Goal: Task Accomplishment & Management: Use online tool/utility

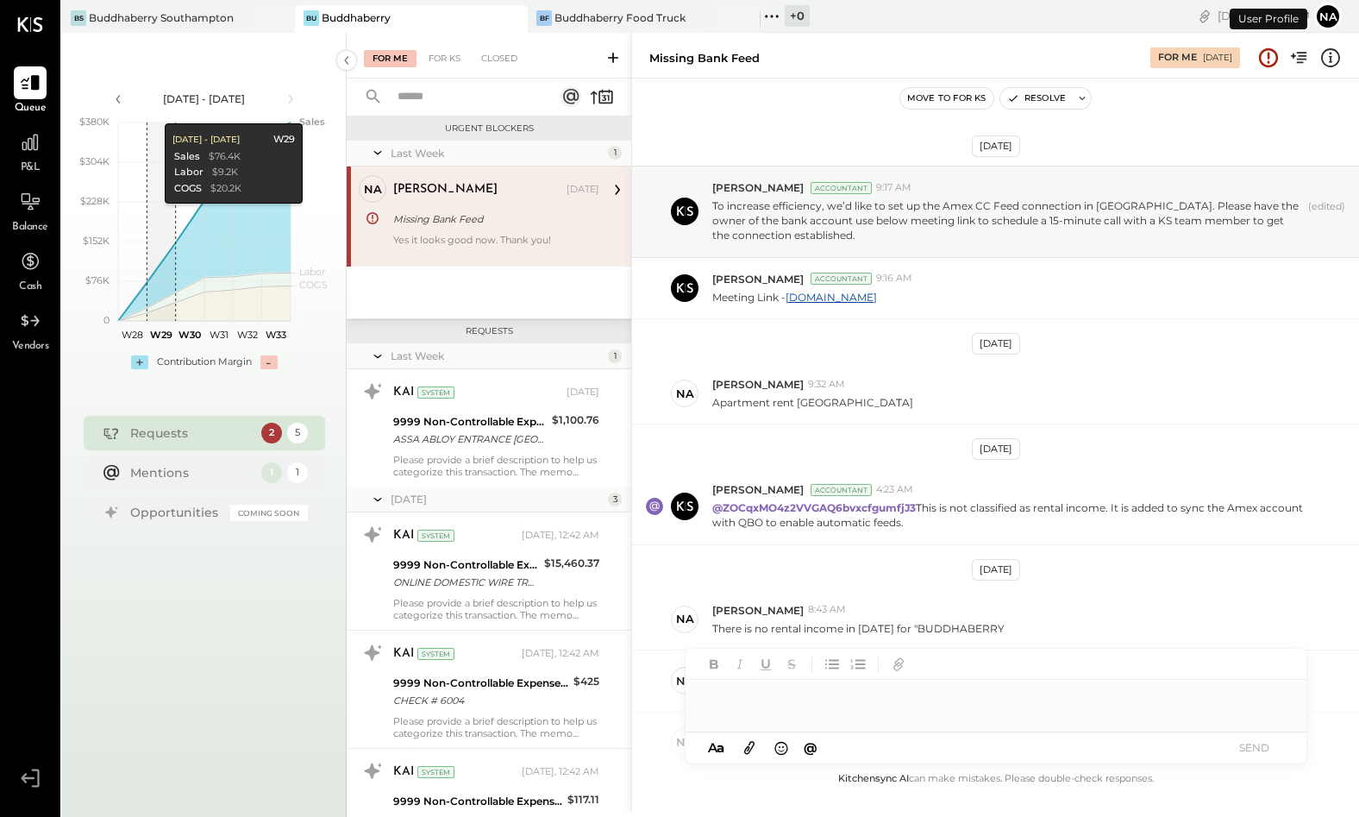
scroll to position [371, 0]
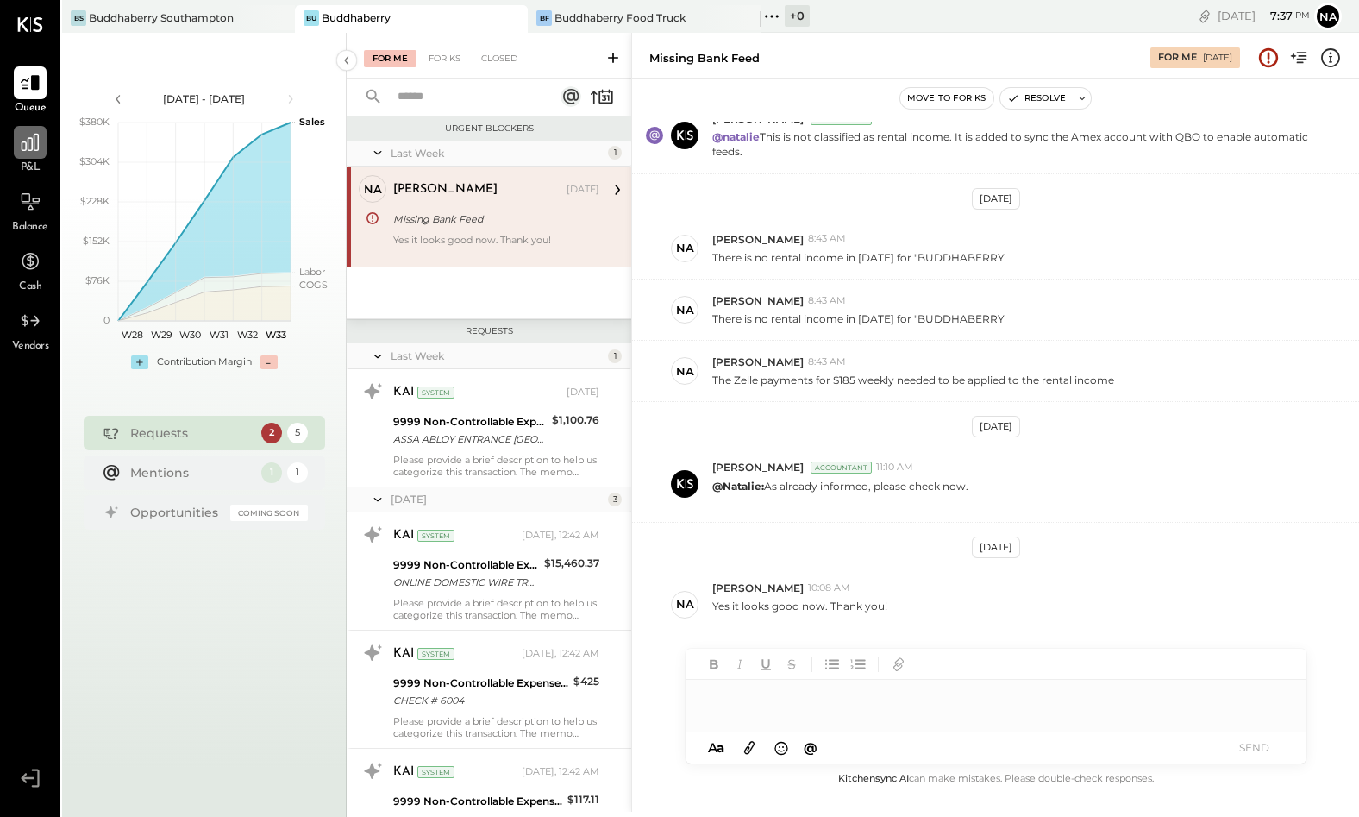
click at [28, 154] on icon at bounding box center [30, 142] width 22 height 22
